Goal: Transaction & Acquisition: Purchase product/service

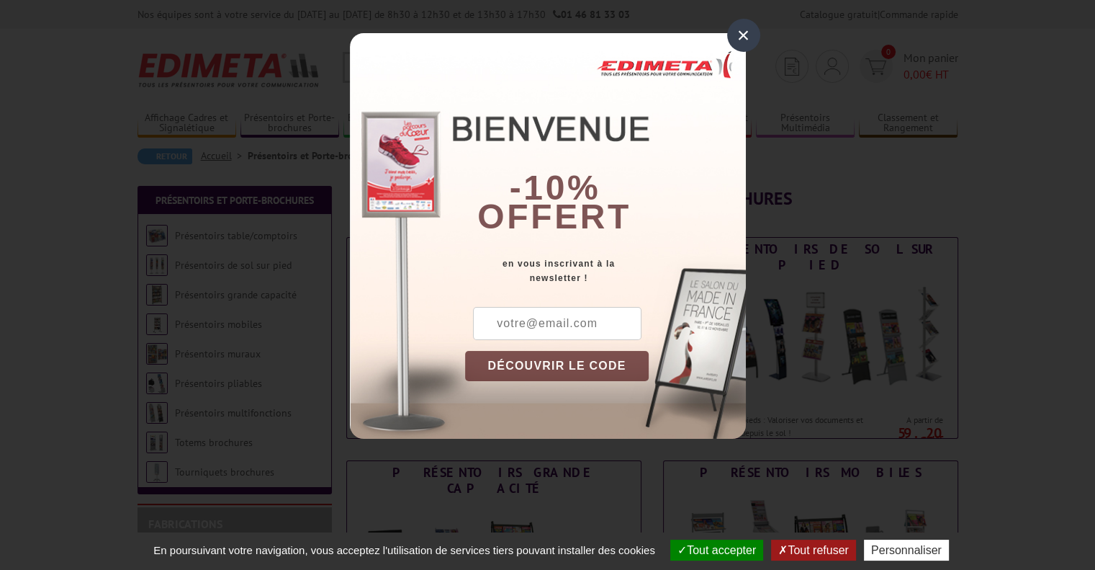
click at [738, 35] on div "×" at bounding box center [743, 35] width 33 height 33
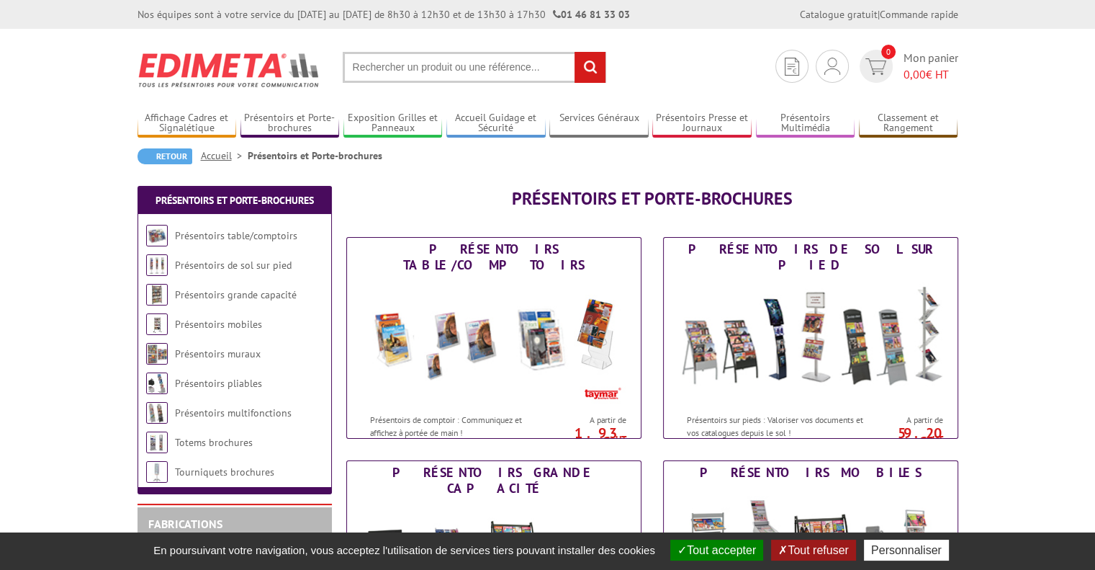
click at [809, 542] on button "Tout refuser" at bounding box center [813, 549] width 84 height 21
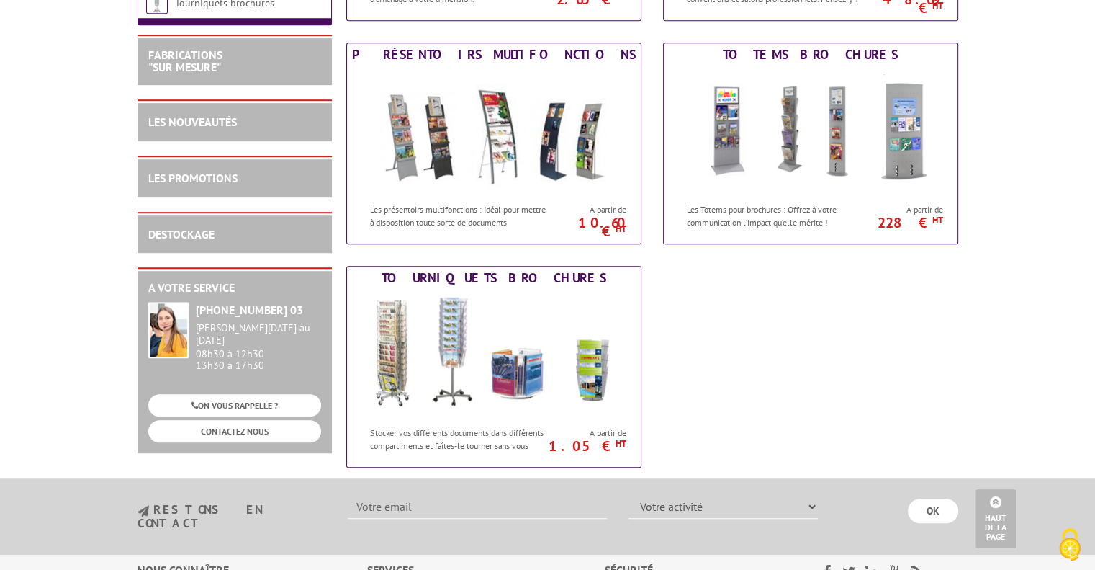
scroll to position [576, 0]
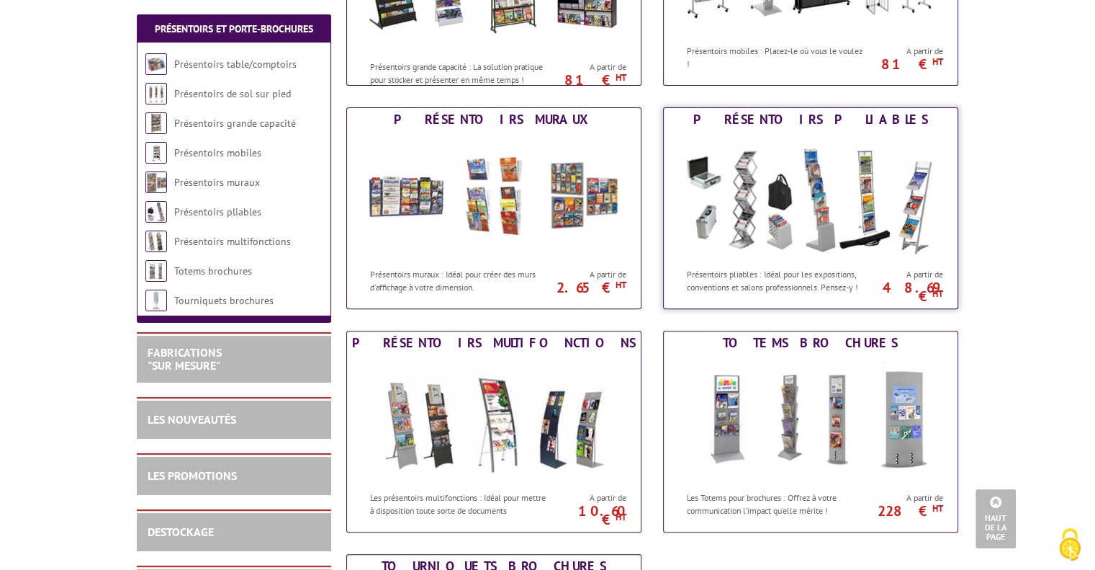
click at [792, 225] on img at bounding box center [811, 196] width 266 height 130
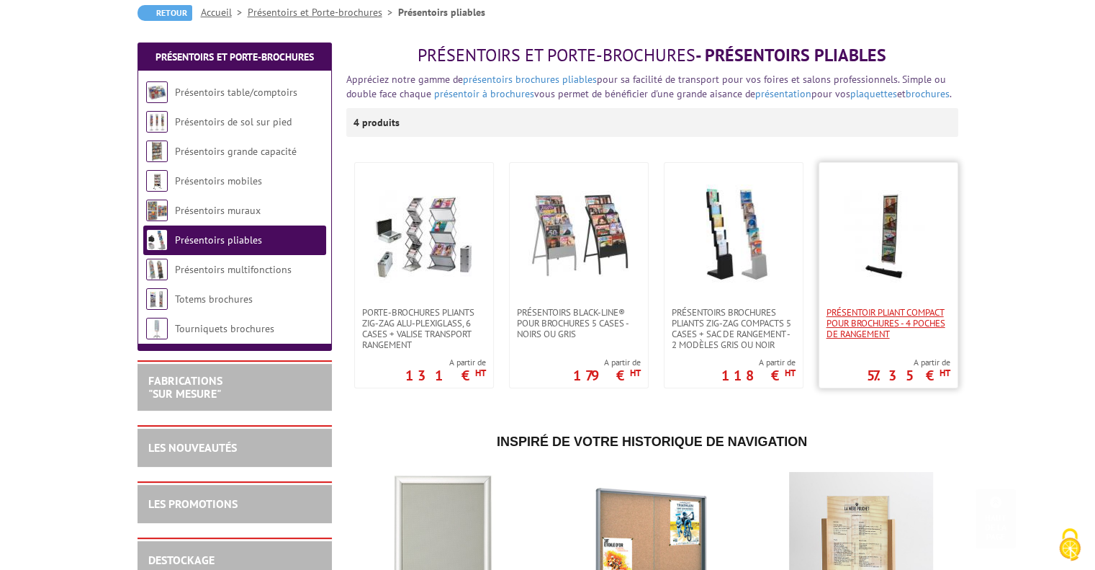
scroll to position [144, 0]
click at [881, 328] on span "Présentoir pliant compact pour brochures - 4 poches de rangement" at bounding box center [889, 322] width 124 height 32
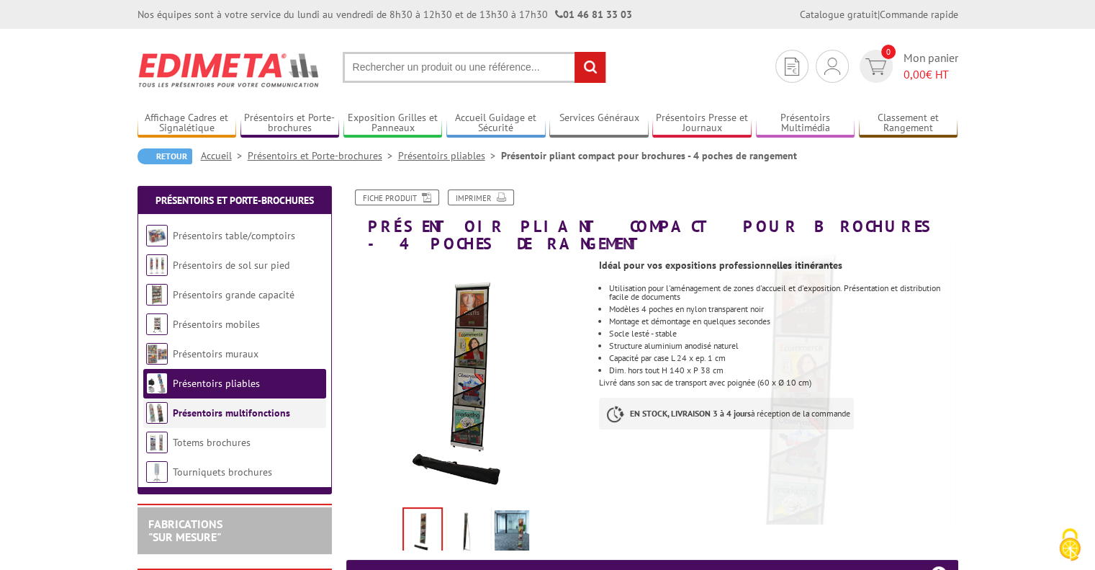
click at [183, 413] on link "Présentoirs multifonctions" at bounding box center [231, 412] width 117 height 13
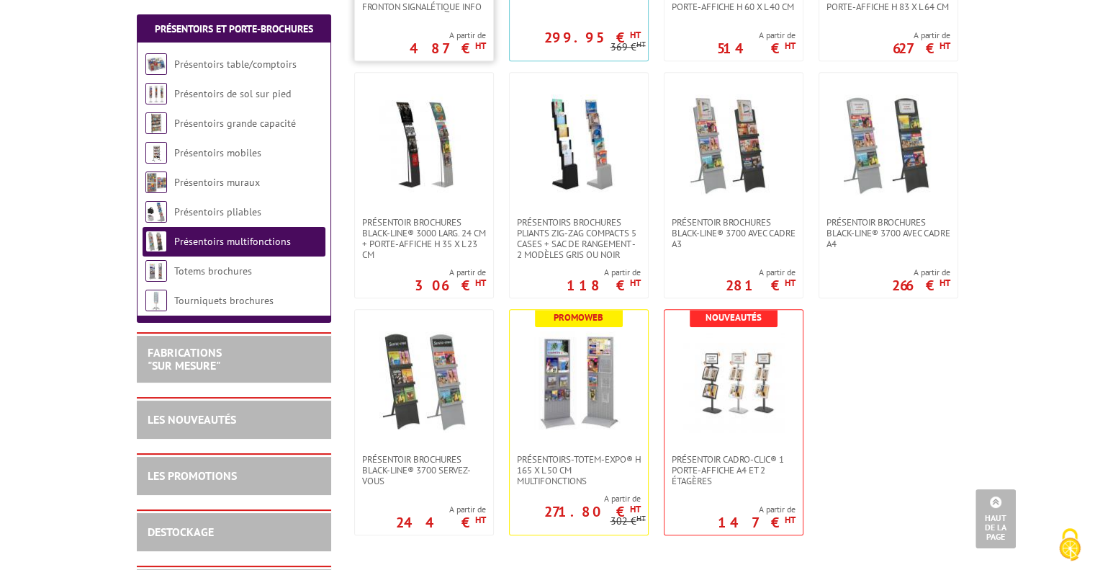
scroll to position [792, 0]
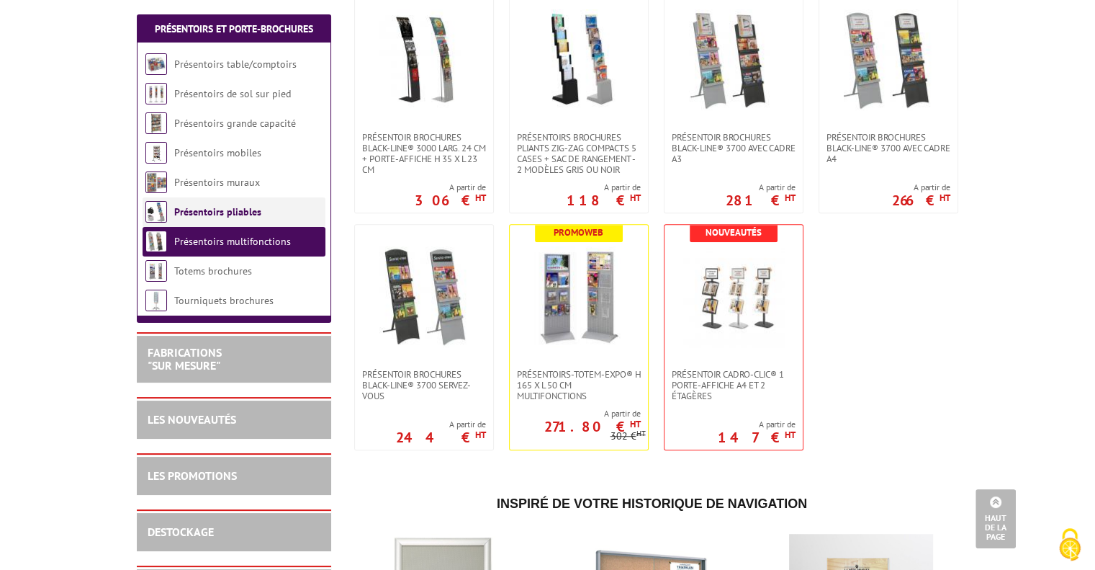
click at [193, 212] on link "Présentoirs pliables" at bounding box center [217, 211] width 87 height 13
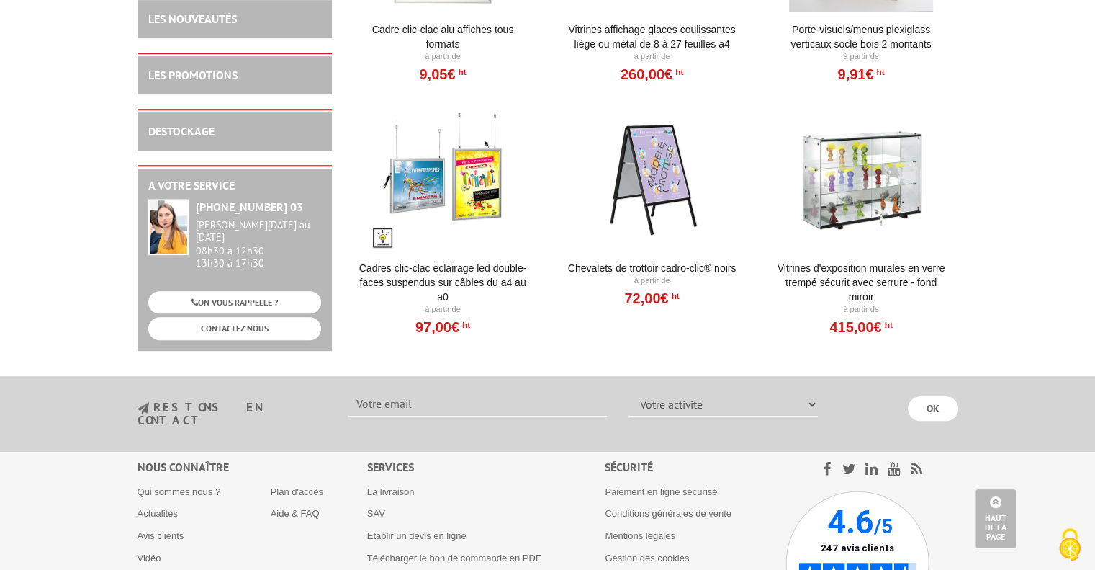
scroll to position [792, 0]
